Goal: Task Accomplishment & Management: Manage account settings

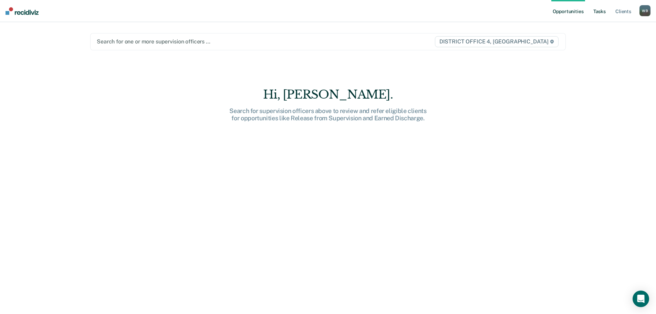
click at [601, 10] on link "Tasks" at bounding box center [599, 11] width 15 height 22
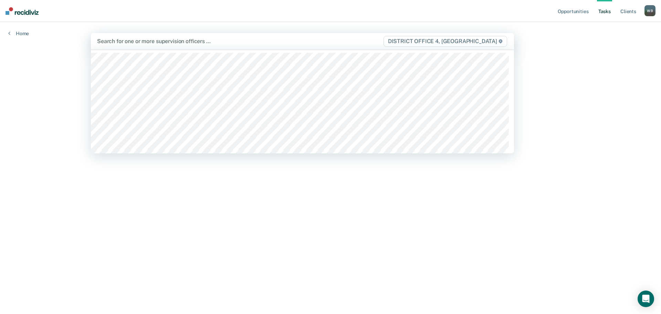
click at [343, 44] on div at bounding box center [240, 41] width 286 height 8
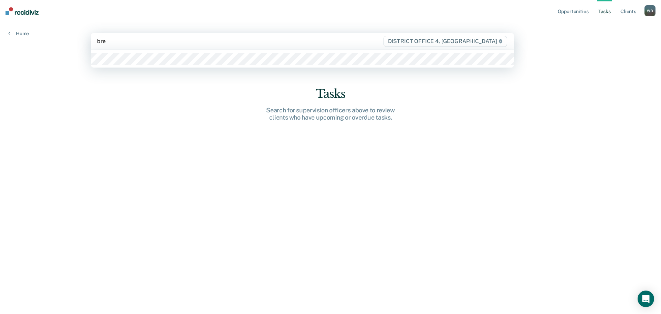
type input "[PERSON_NAME]"
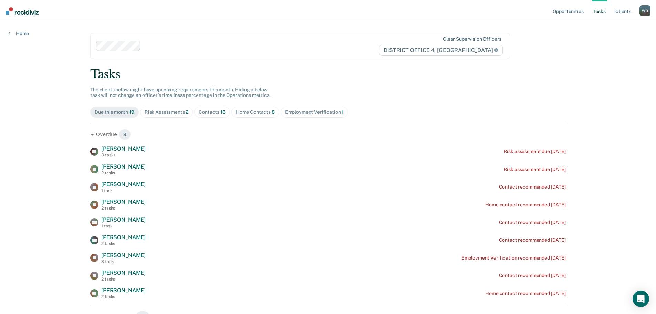
click at [251, 111] on div "Home Contacts 8" at bounding box center [255, 112] width 39 height 6
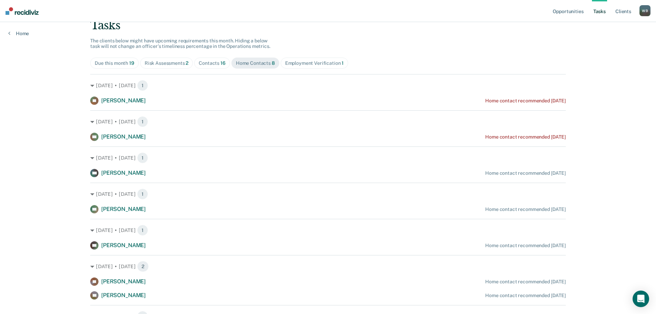
scroll to position [34, 0]
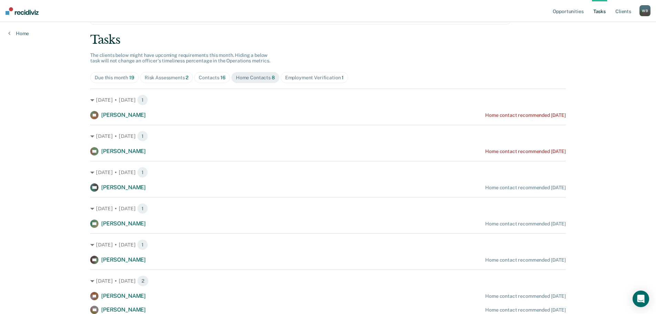
click at [199, 75] on div "Contacts 16" at bounding box center [212, 78] width 27 height 6
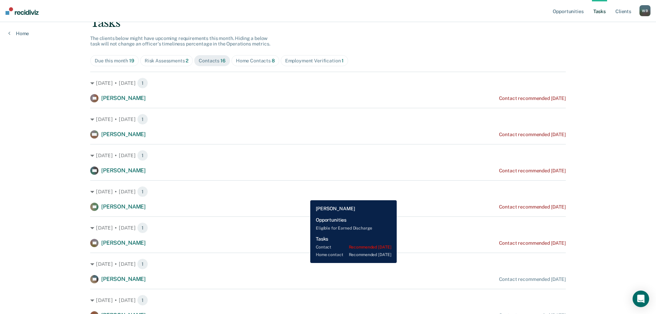
scroll to position [0, 0]
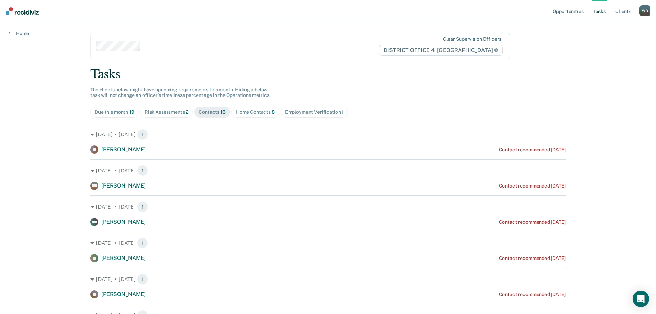
click at [289, 114] on div "Employment Verification 1" at bounding box center [314, 112] width 59 height 6
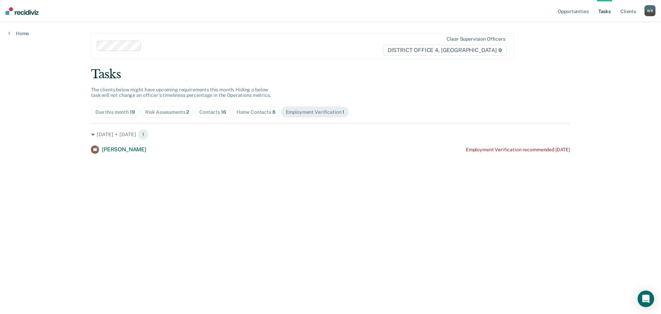
click at [211, 112] on div "Contacts 16" at bounding box center [212, 112] width 27 height 6
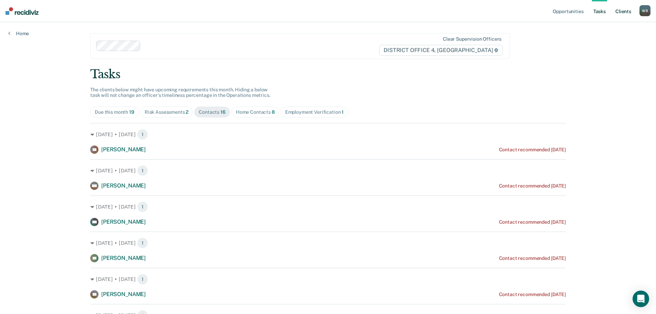
click at [619, 12] on link "Client s" at bounding box center [623, 11] width 19 height 22
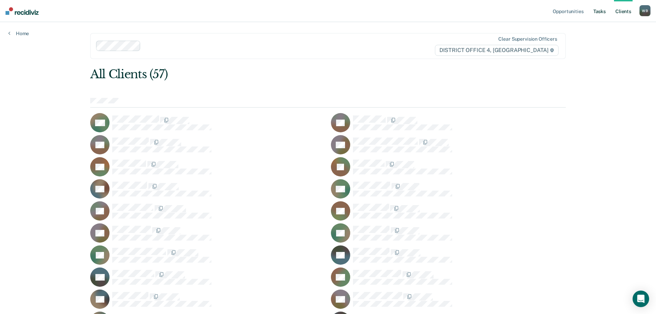
click at [597, 11] on link "Tasks" at bounding box center [599, 11] width 15 height 22
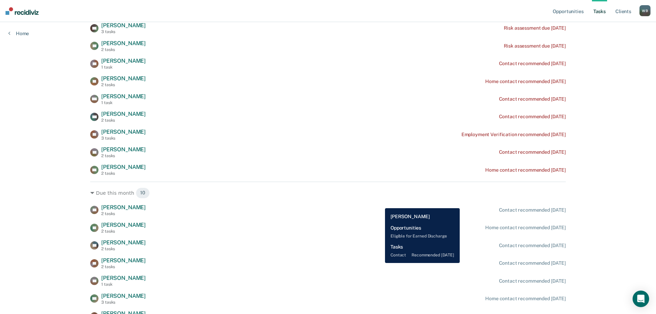
scroll to position [34, 0]
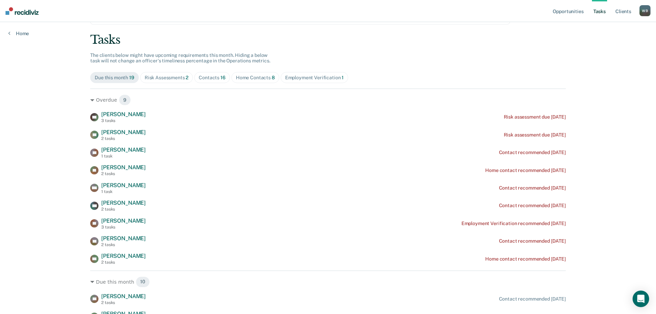
click at [220, 79] on span "16" at bounding box center [222, 78] width 5 height 6
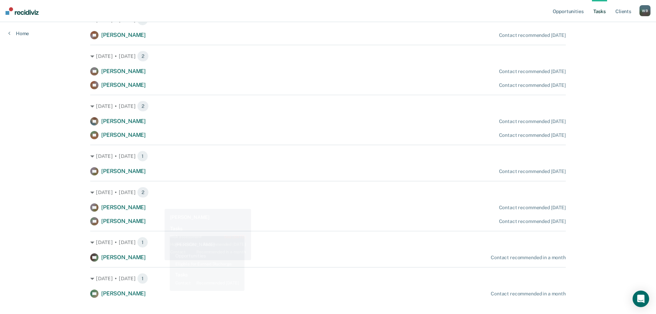
scroll to position [343, 0]
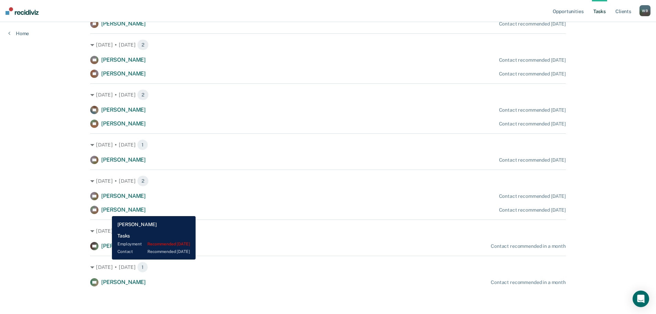
click at [109, 214] on div "HP Hateni Pulu" at bounding box center [117, 210] width 55 height 8
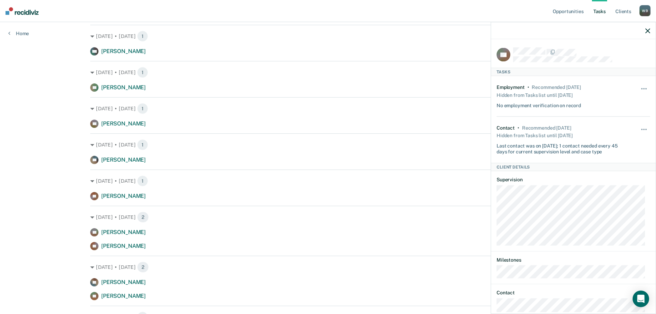
scroll to position [0, 0]
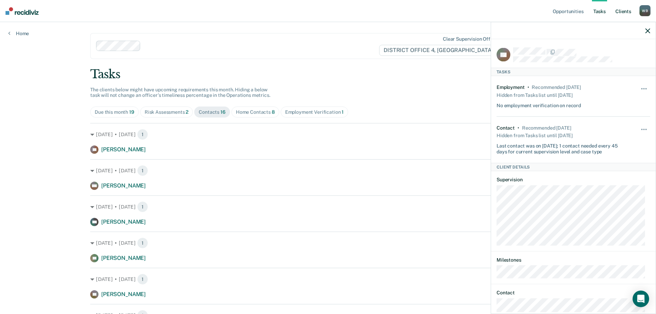
click at [625, 14] on link "Client s" at bounding box center [623, 11] width 19 height 22
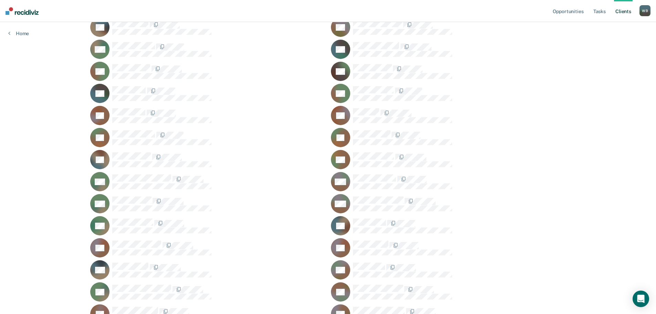
scroll to position [256, 0]
